Goal: Transaction & Acquisition: Purchase product/service

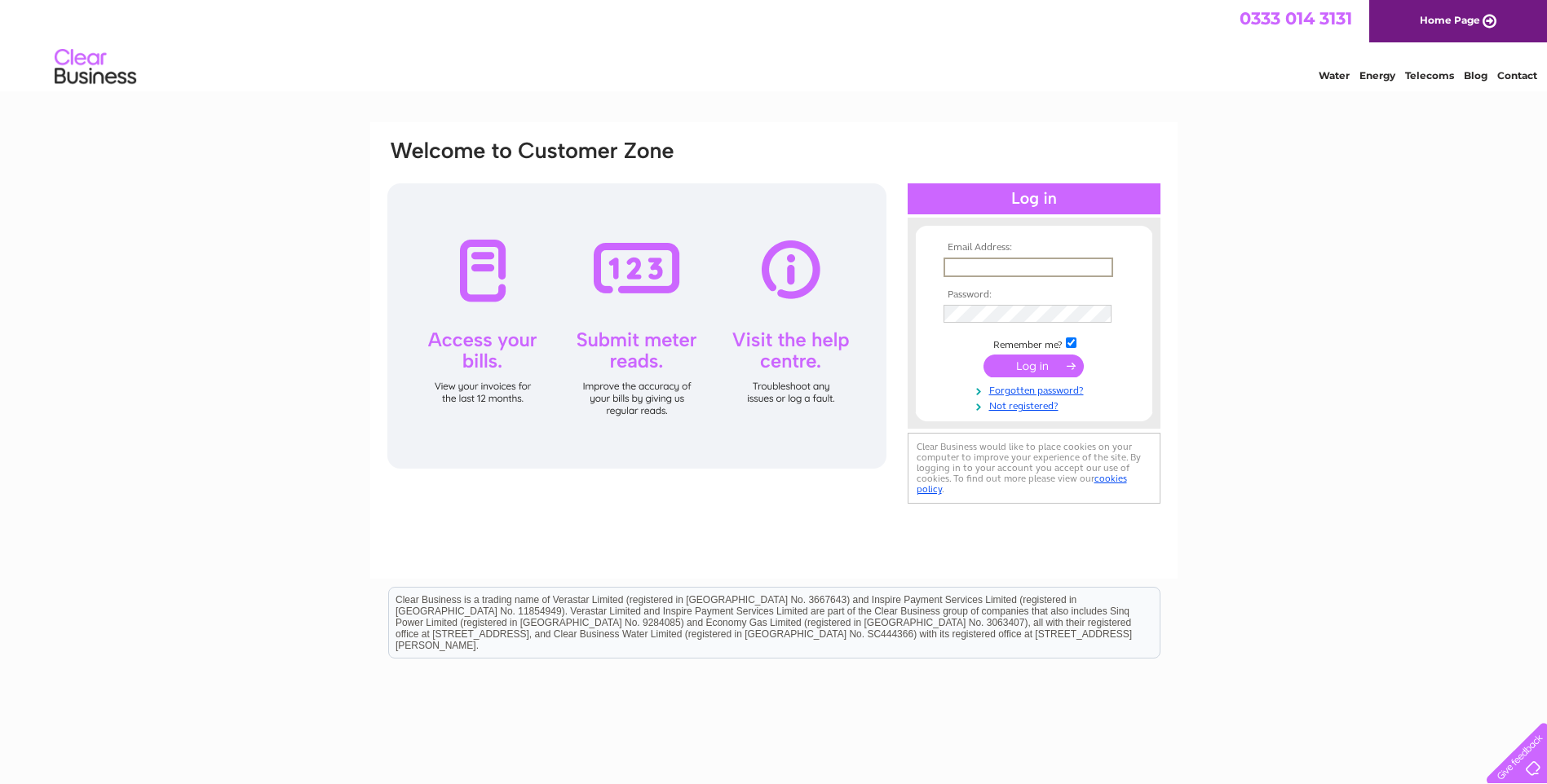
click at [1045, 267] on input "text" at bounding box center [1028, 267] width 170 height 20
paste input "sHohn6700"
drag, startPoint x: 1025, startPoint y: 270, endPoint x: 935, endPoint y: 270, distance: 90.0
click at [935, 270] on form "Email Address: sHohn6700 Invalid Email Address Password: Forgotten password?" at bounding box center [1034, 335] width 237 height 187
paste input "info@idcant.co.uk"
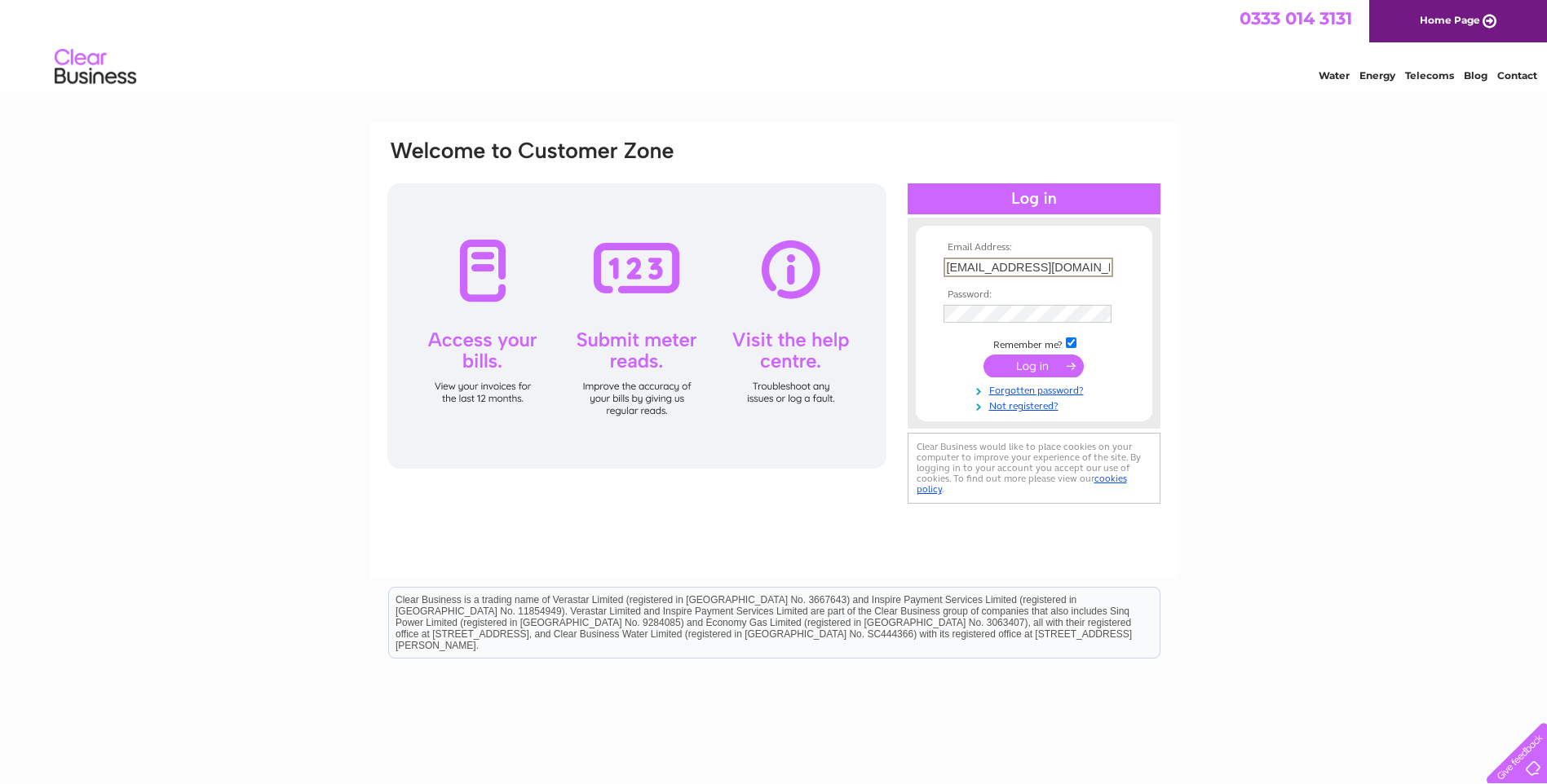
type input "info@idcant.co.uk"
click at [1061, 372] on input "submit" at bounding box center [1033, 366] width 101 height 23
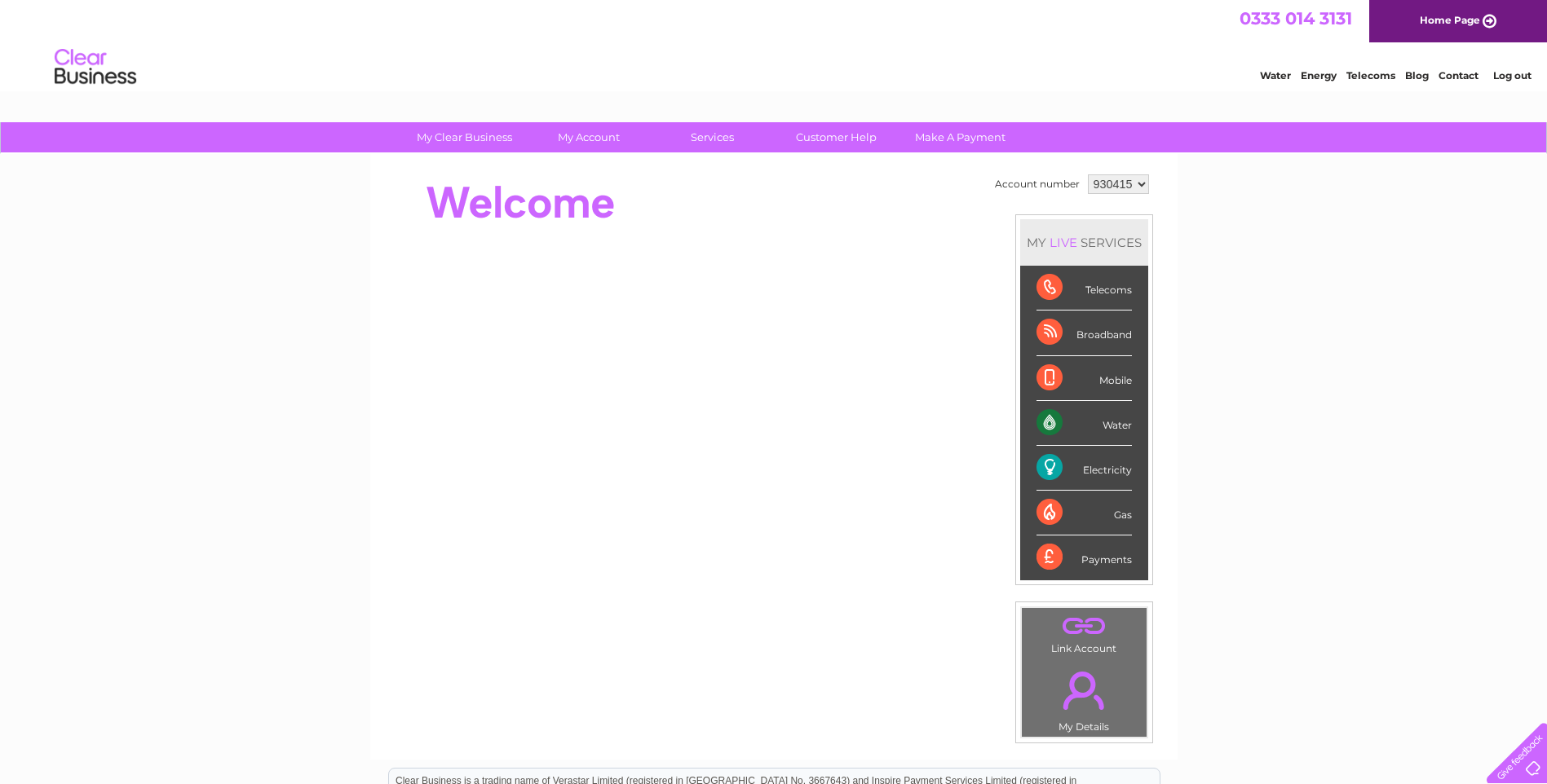
click at [1088, 564] on div "Payments" at bounding box center [1084, 557] width 96 height 44
click at [1098, 561] on div "Payments" at bounding box center [1084, 557] width 96 height 44
click at [968, 132] on link "Make A Payment" at bounding box center [960, 137] width 134 height 30
